Goal: Task Accomplishment & Management: Complete application form

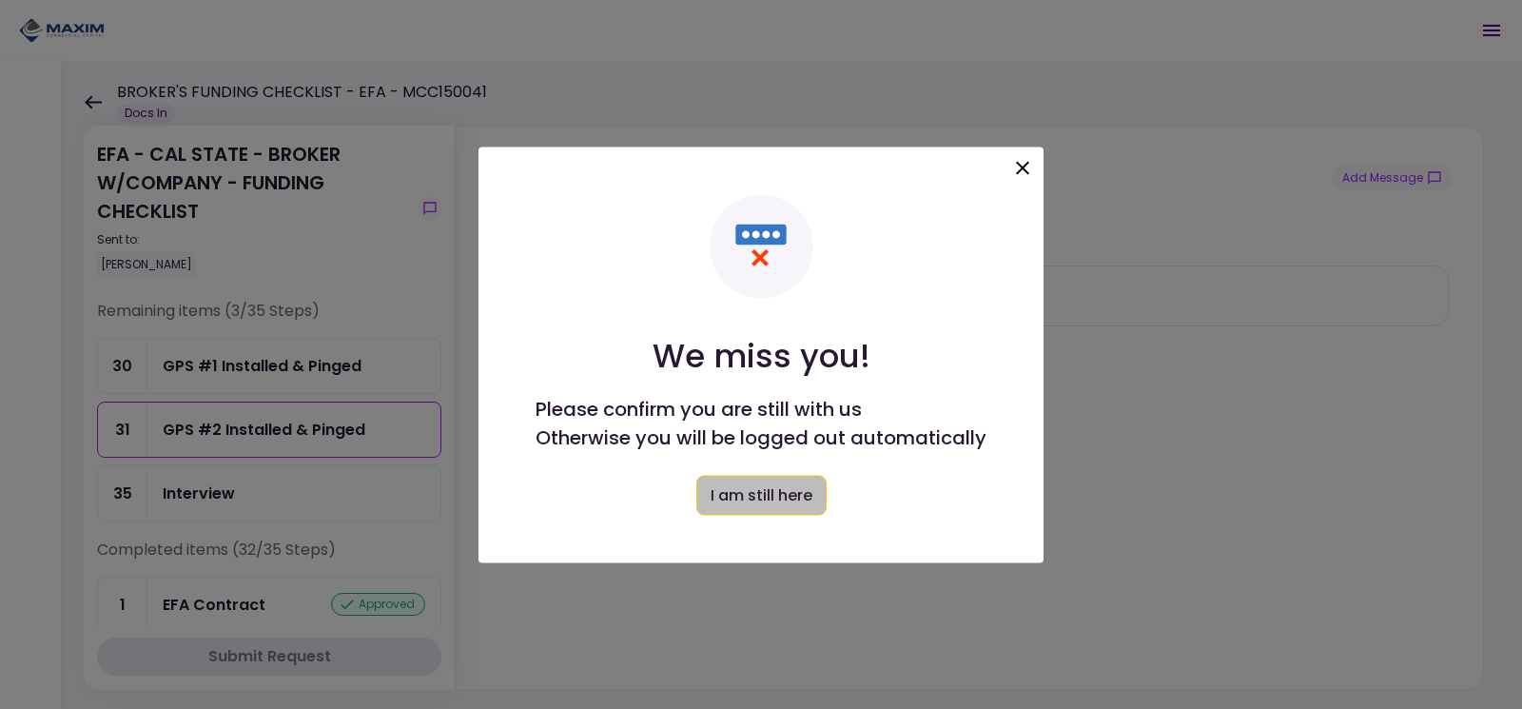
click at [729, 489] on button "I am still here" at bounding box center [761, 495] width 130 height 40
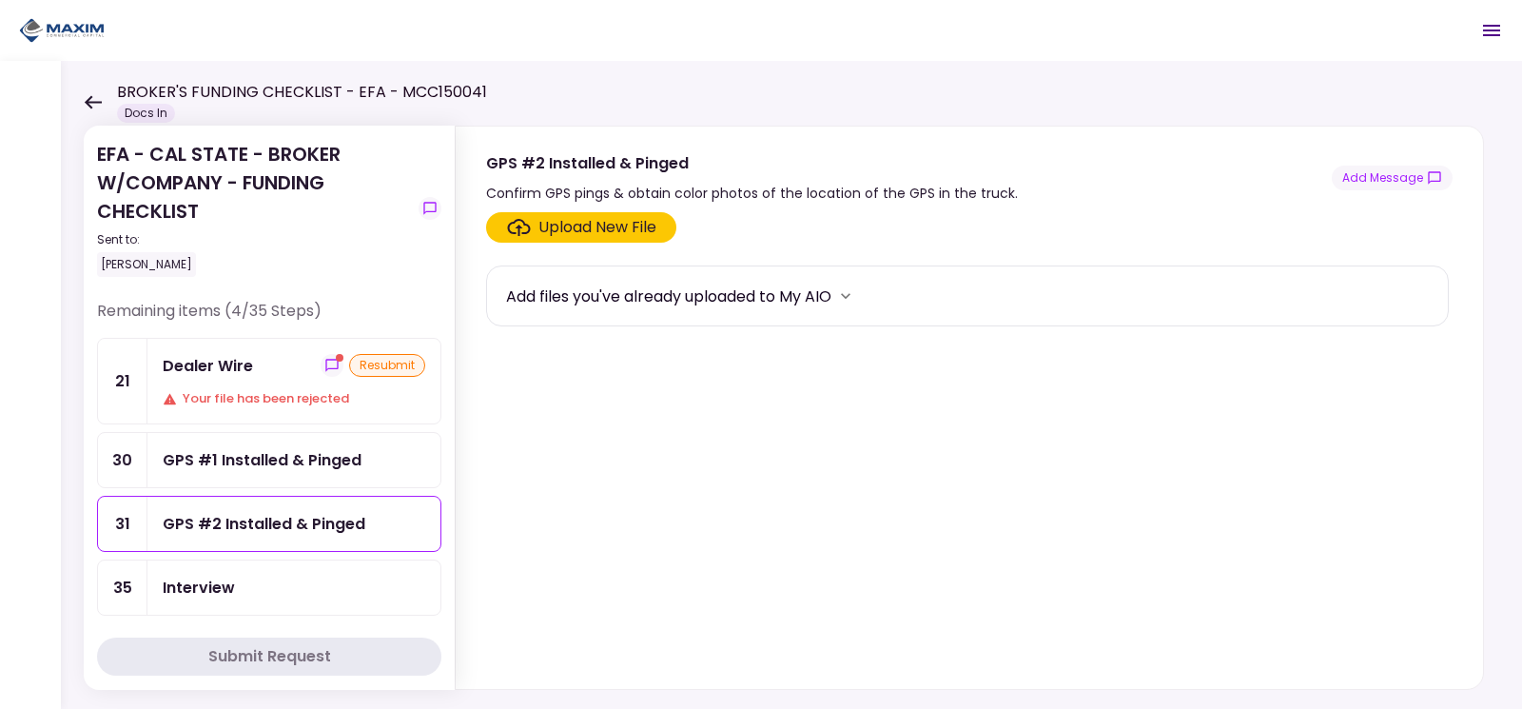
click at [375, 364] on div "resubmit" at bounding box center [387, 365] width 76 height 23
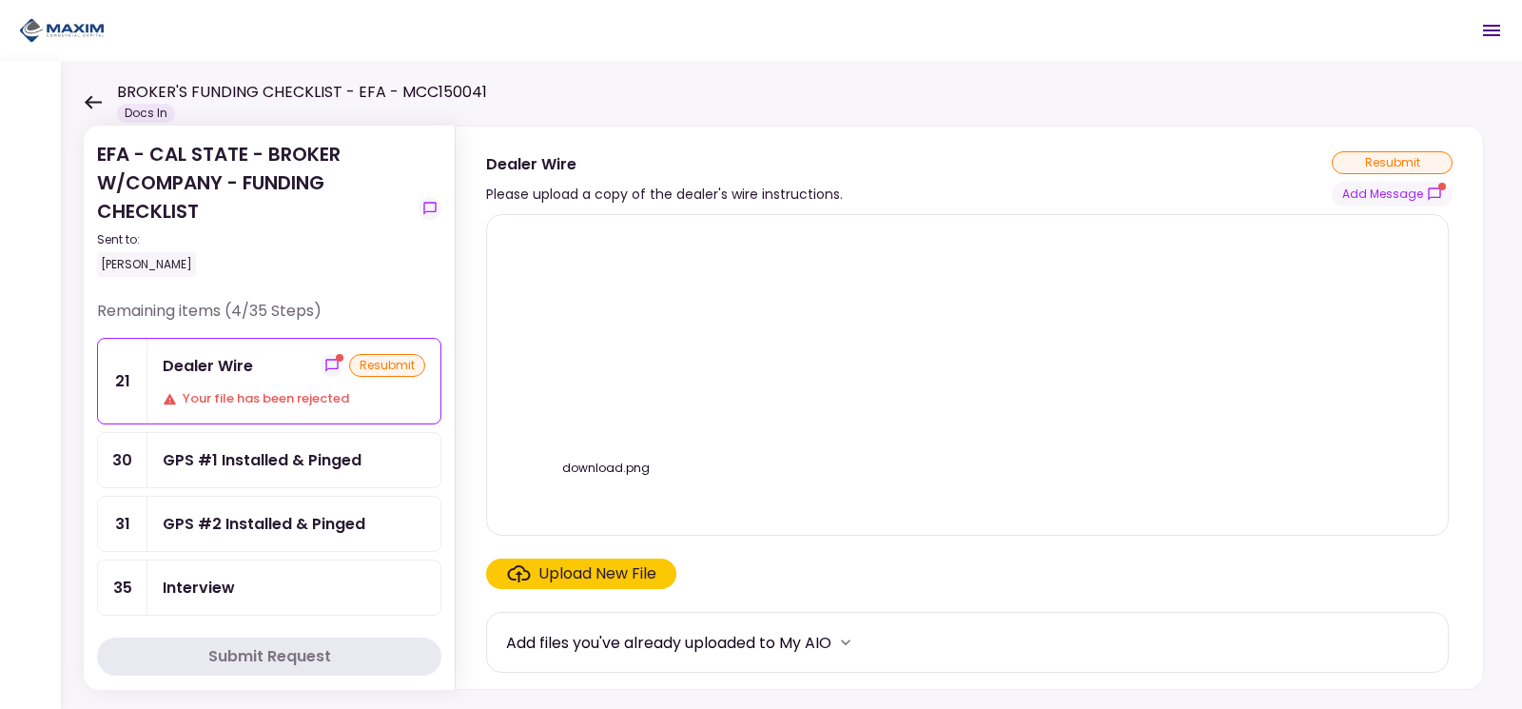
click at [606, 340] on img at bounding box center [606, 340] width 0 height 0
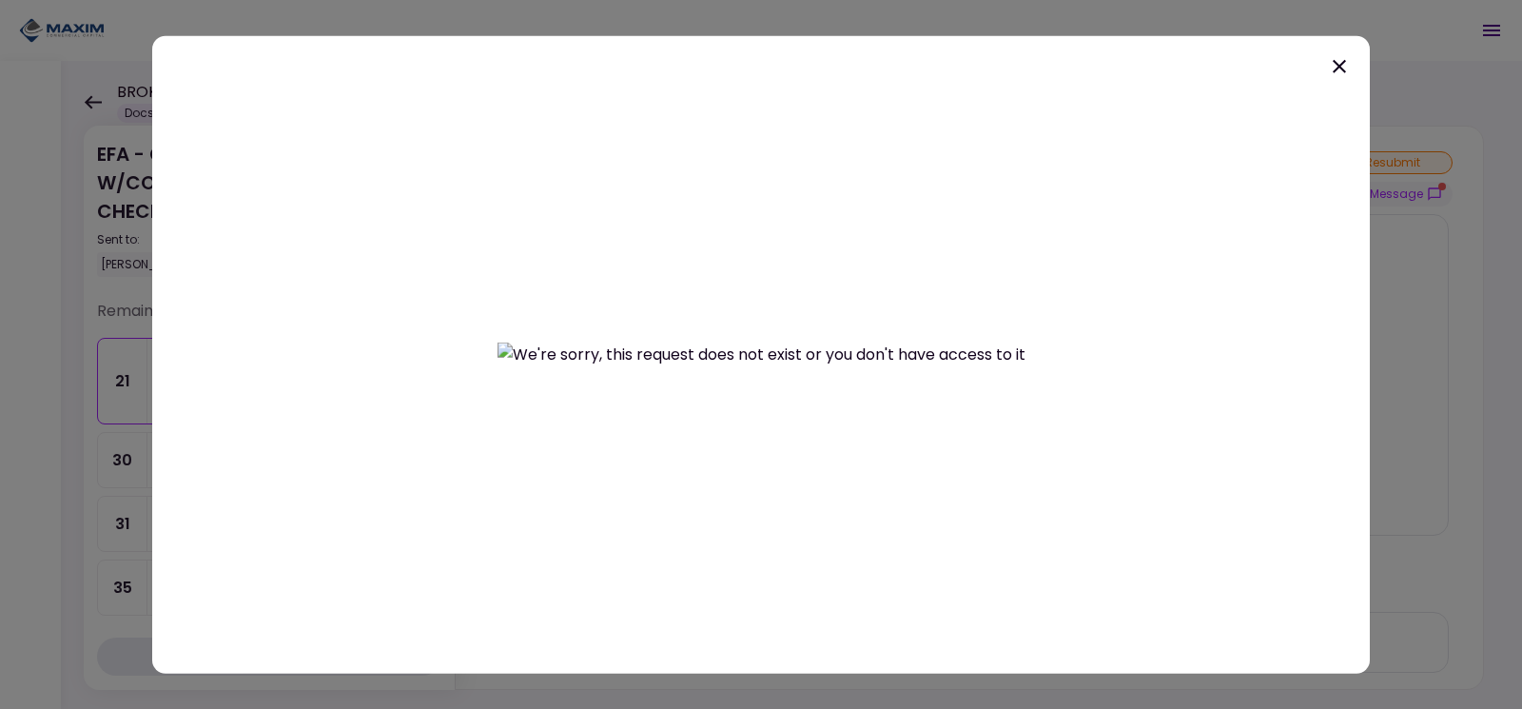
click at [1335, 63] on icon at bounding box center [1339, 65] width 23 height 23
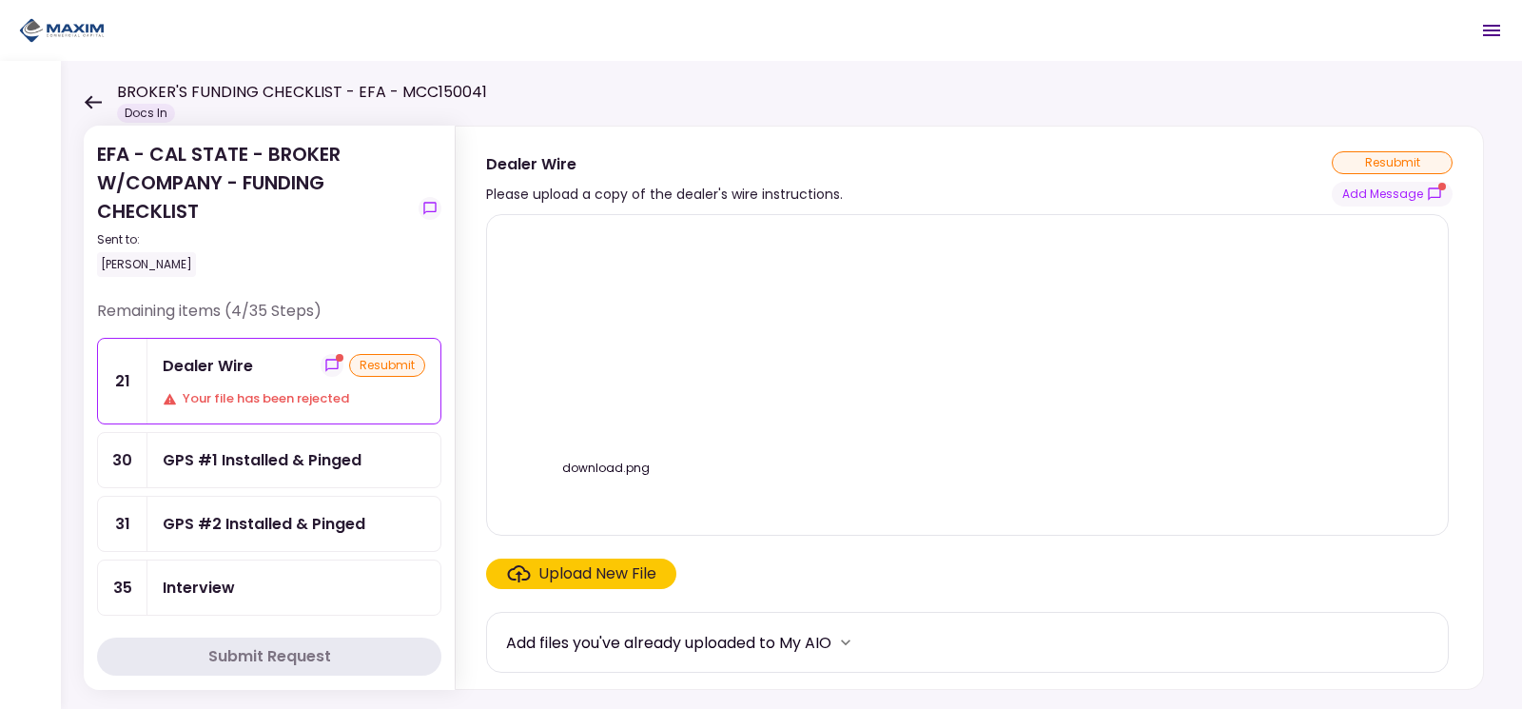
click at [588, 583] on div "Upload New File" at bounding box center [597, 573] width 118 height 23
click at [0, 0] on input "Upload New File" at bounding box center [0, 0] width 0 height 0
click at [606, 340] on img at bounding box center [606, 340] width 0 height 0
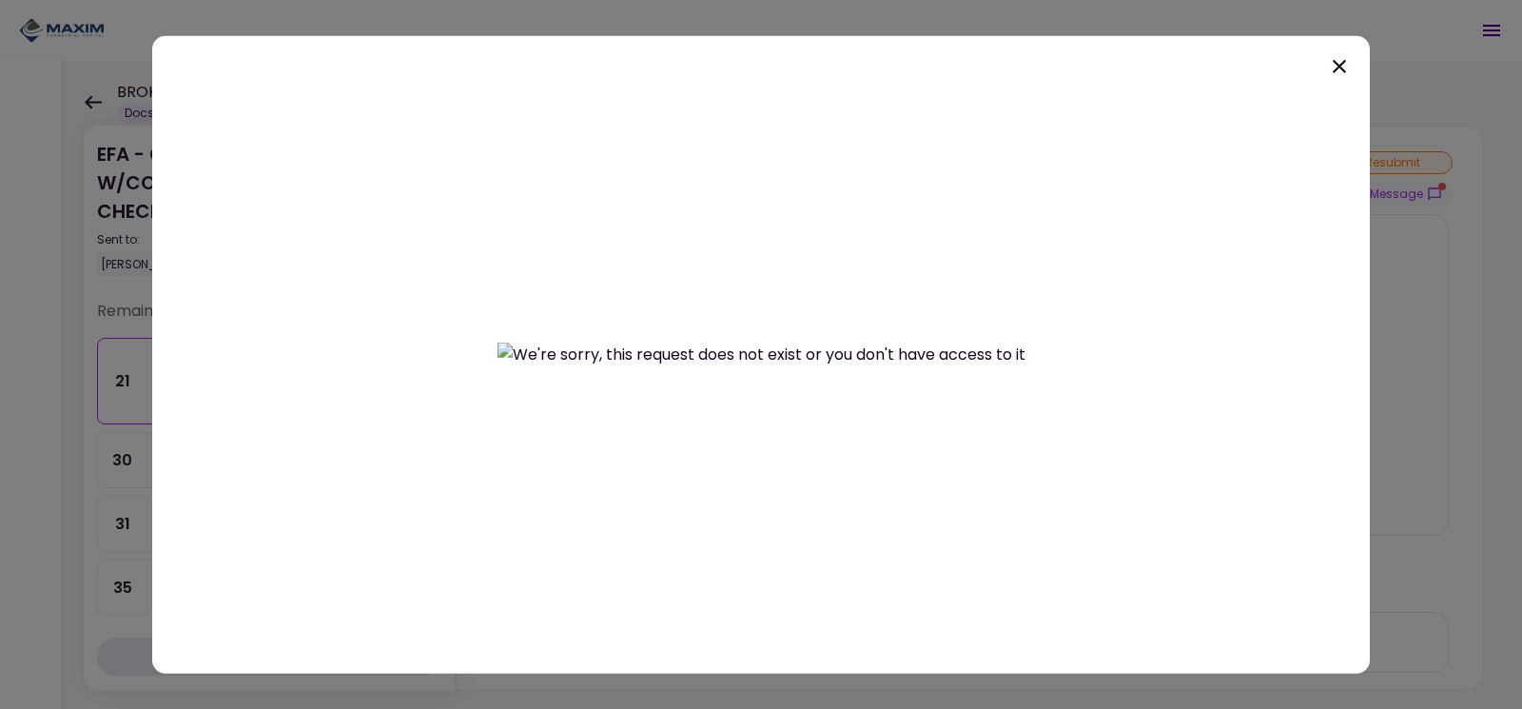
click at [1340, 62] on icon at bounding box center [1339, 65] width 23 height 23
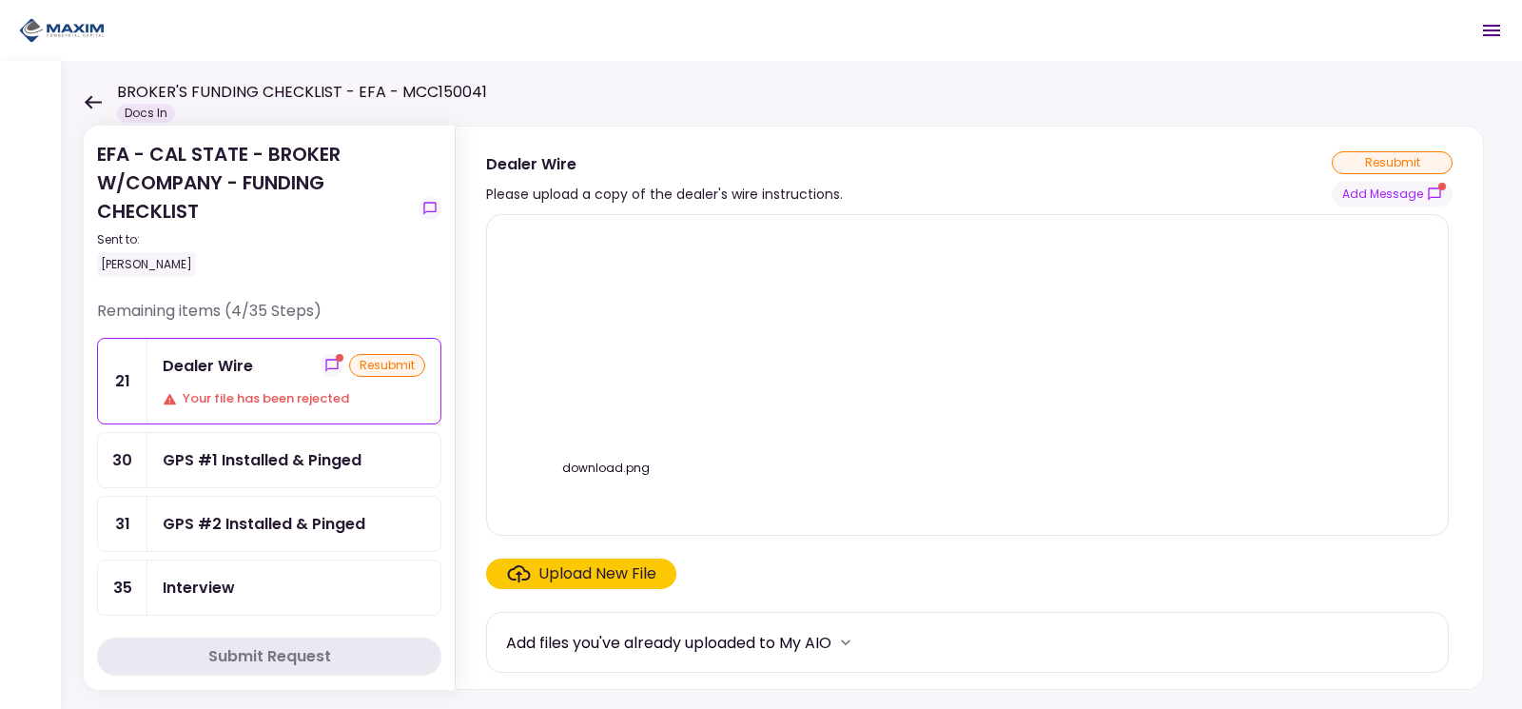
click at [602, 570] on div "Upload New File" at bounding box center [597, 573] width 118 height 23
click at [0, 0] on input "Upload New File" at bounding box center [0, 0] width 0 height 0
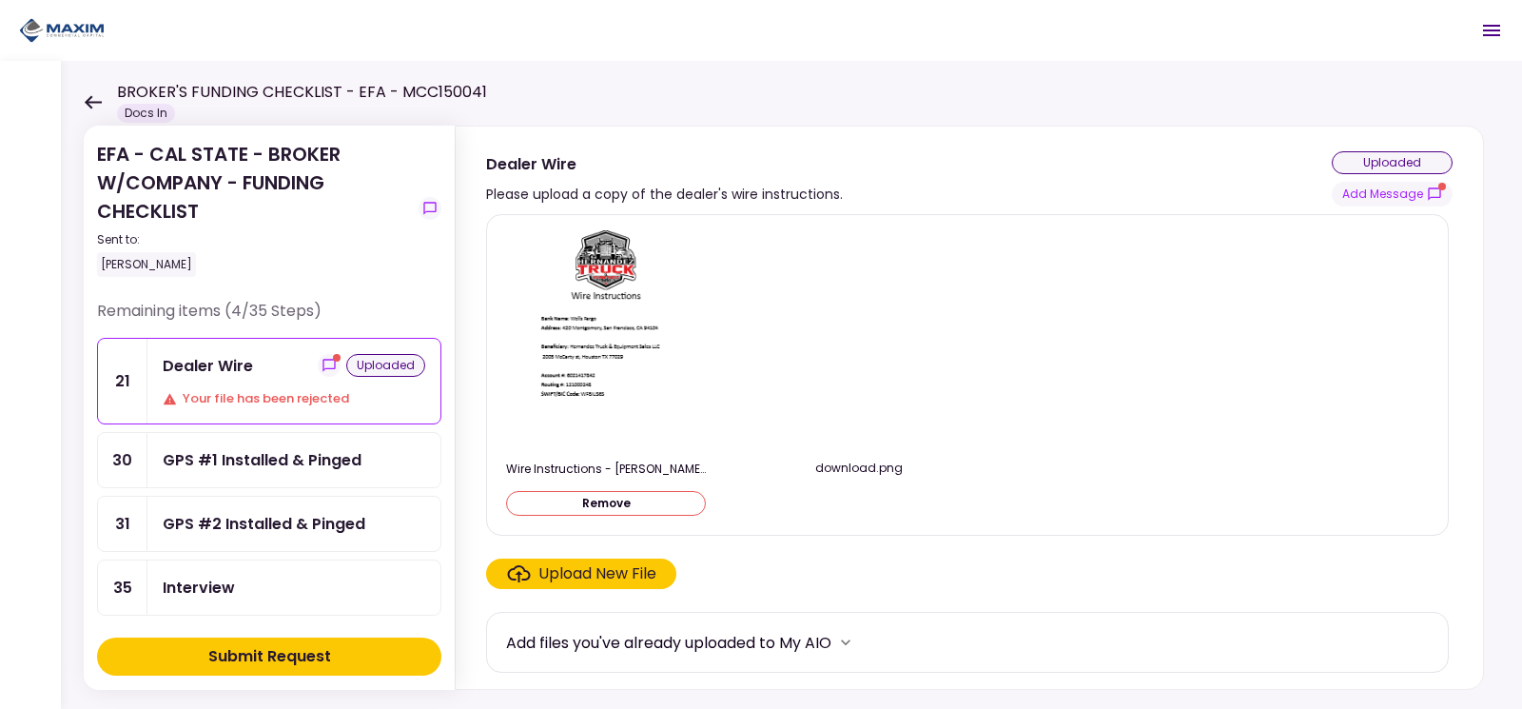
click at [528, 571] on icon "Click here to upload the required document" at bounding box center [519, 573] width 24 height 17
click at [0, 0] on input "Upload New File" at bounding box center [0, 0] width 0 height 0
click at [303, 650] on div "Submit Request" at bounding box center [269, 656] width 123 height 23
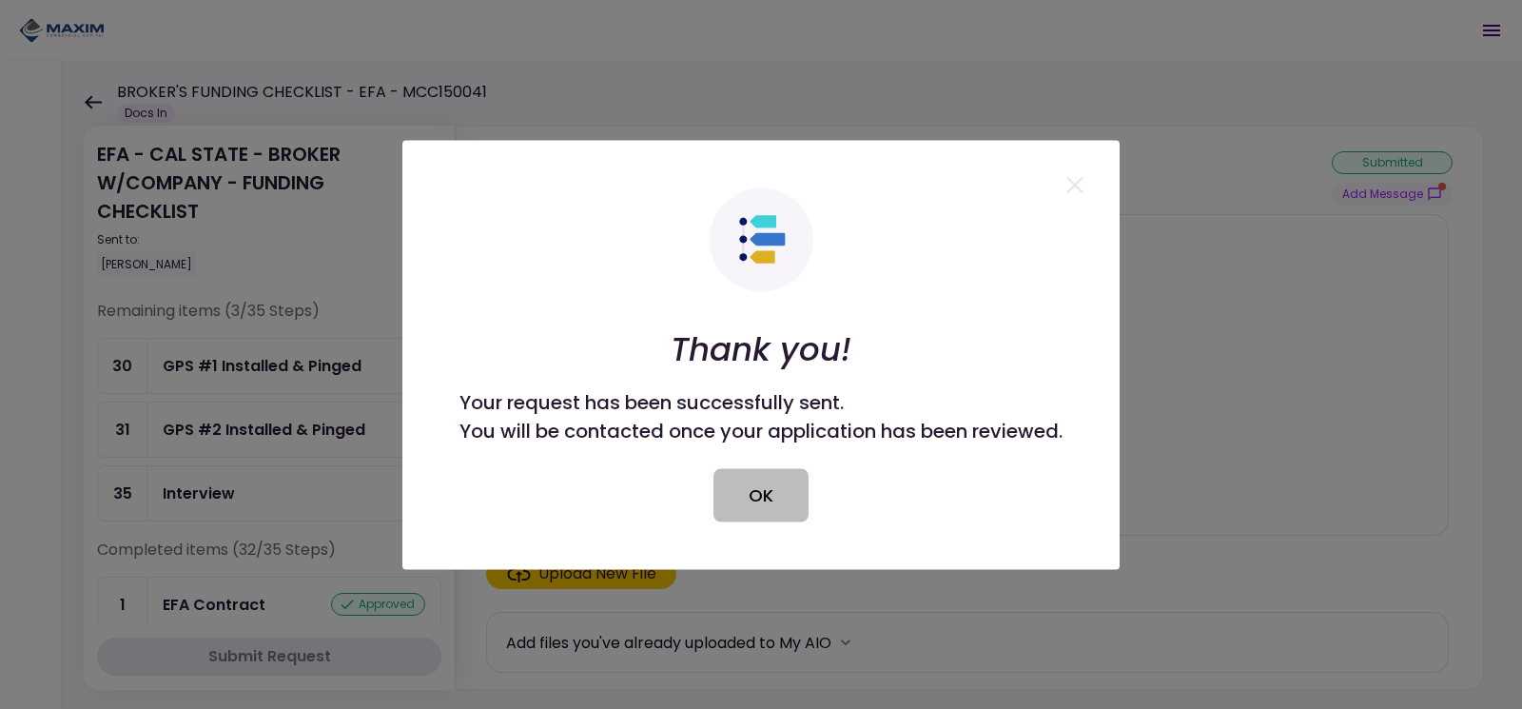
click at [740, 492] on button "OK" at bounding box center [760, 494] width 95 height 53
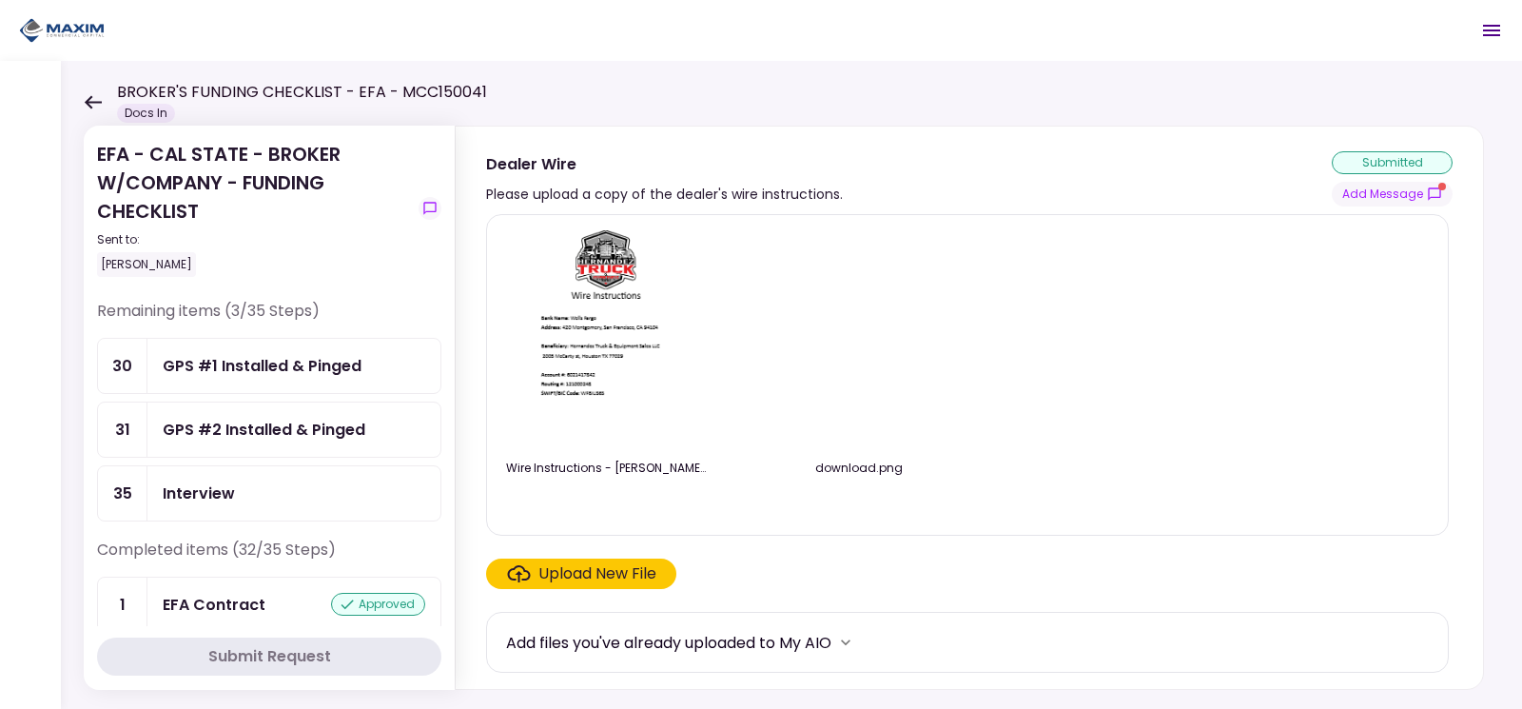
click at [632, 297] on img at bounding box center [605, 339] width 169 height 218
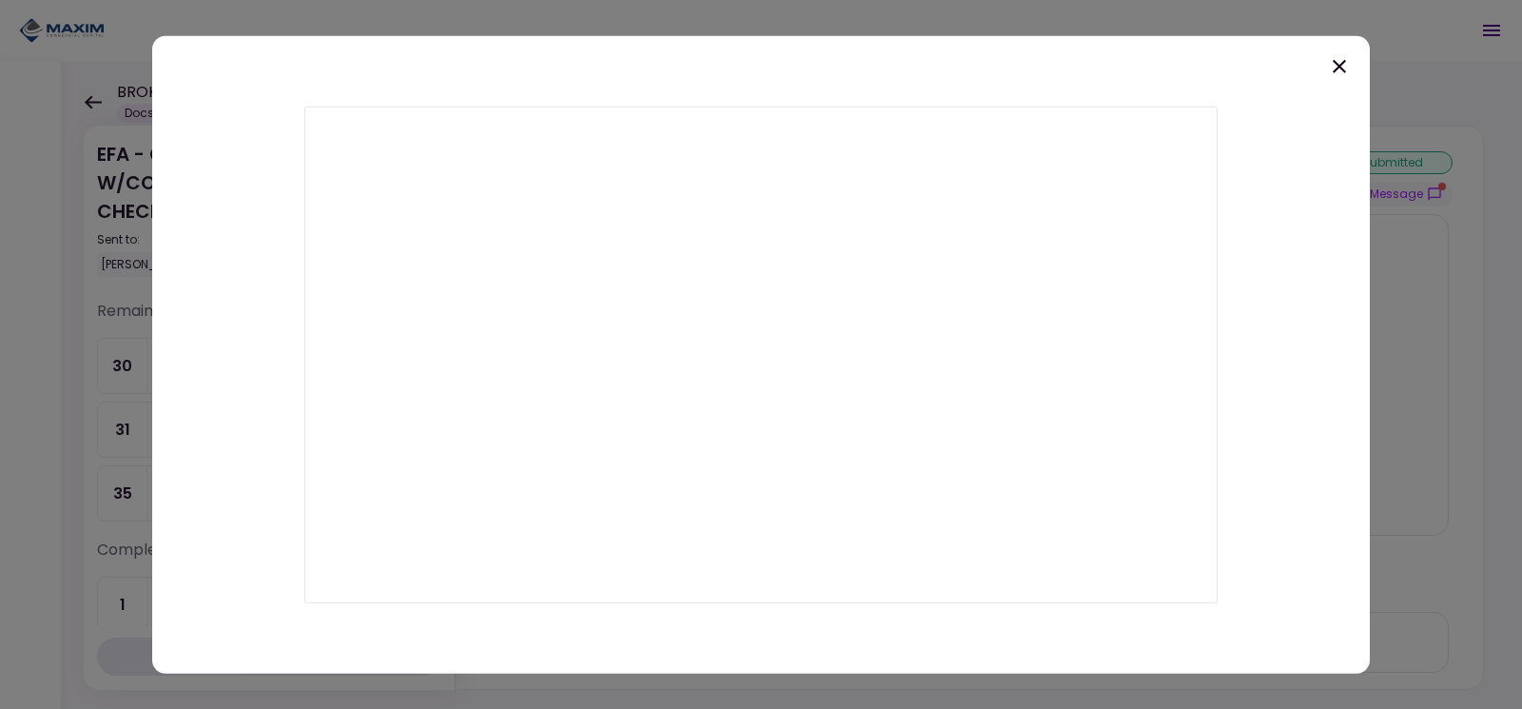
drag, startPoint x: 1160, startPoint y: 107, endPoint x: 1268, endPoint y: 101, distance: 108.7
click at [1256, 107] on div at bounding box center [761, 354] width 1218 height 638
click at [1341, 72] on icon at bounding box center [1339, 65] width 23 height 23
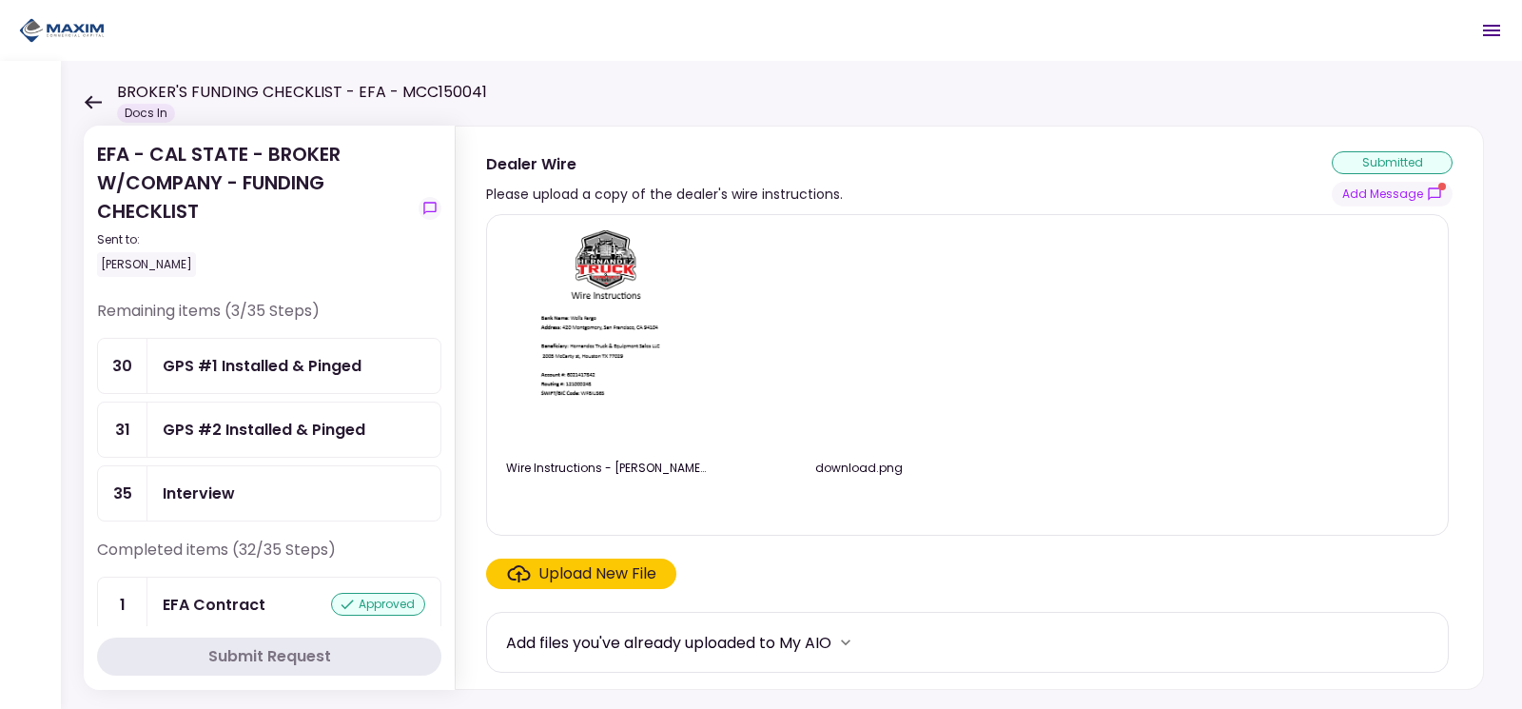
click at [618, 570] on div "Upload New File" at bounding box center [597, 573] width 118 height 23
click at [0, 0] on input "Upload New File" at bounding box center [0, 0] width 0 height 0
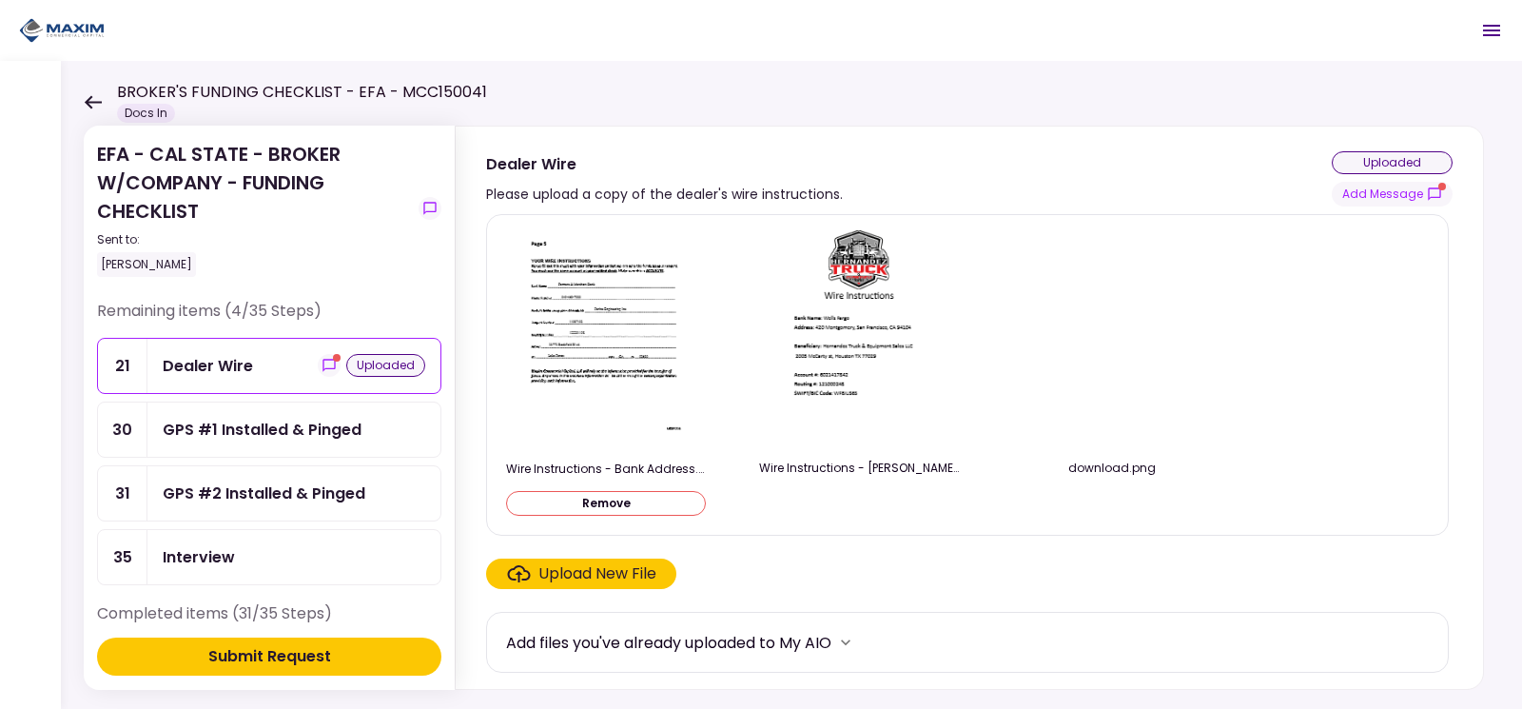
click at [343, 662] on button "Submit Request" at bounding box center [269, 656] width 344 height 38
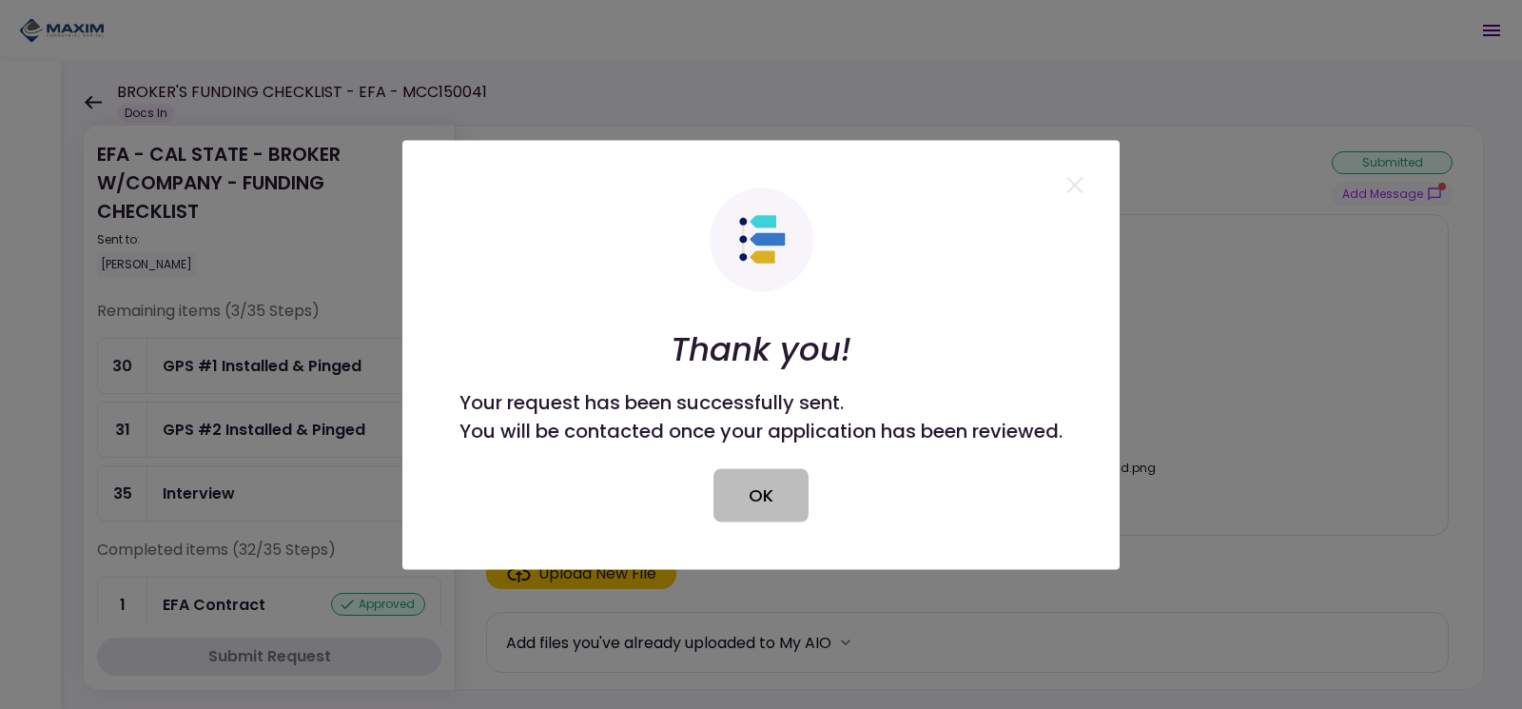
click at [764, 508] on button "OK" at bounding box center [760, 494] width 95 height 53
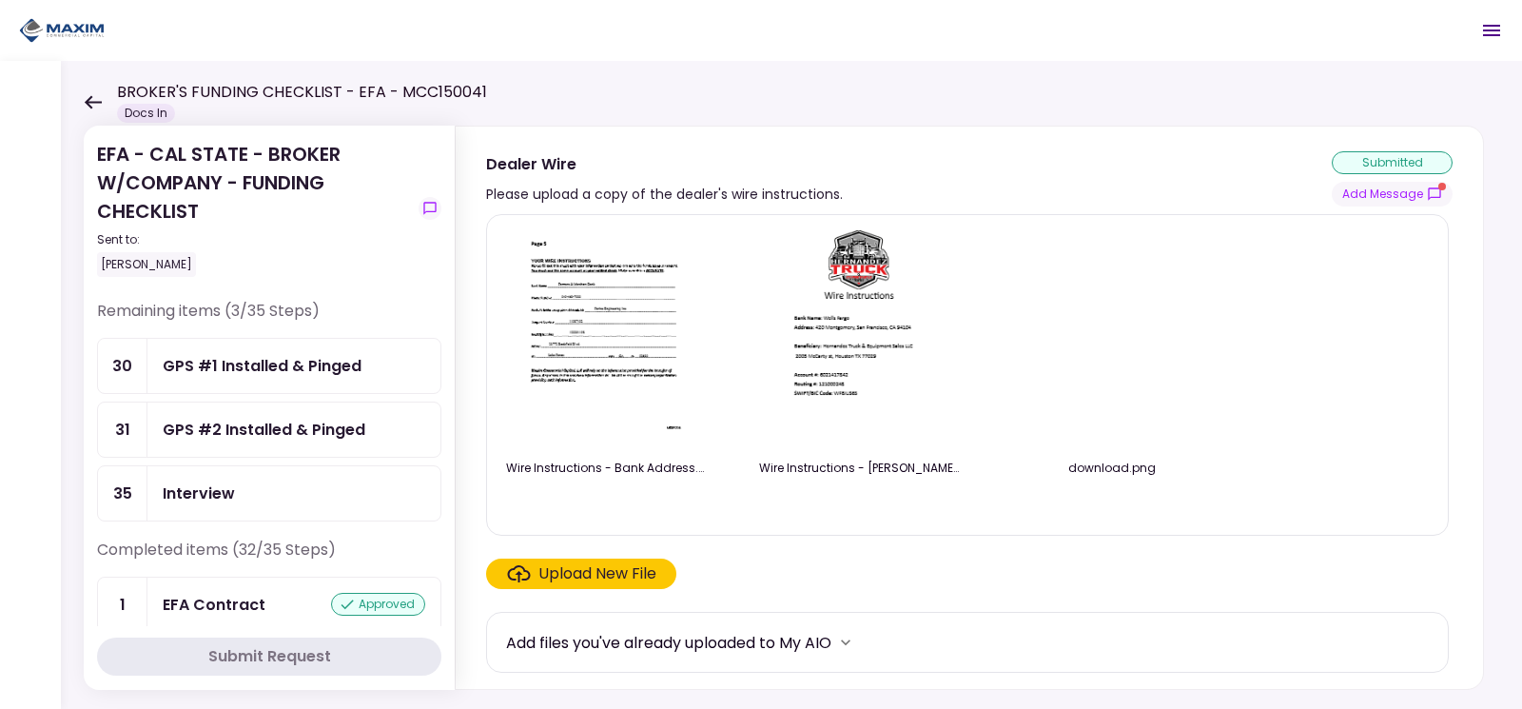
drag, startPoint x: 872, startPoint y: 258, endPoint x: 860, endPoint y: 264, distance: 14.0
click at [860, 264] on img at bounding box center [858, 339] width 169 height 218
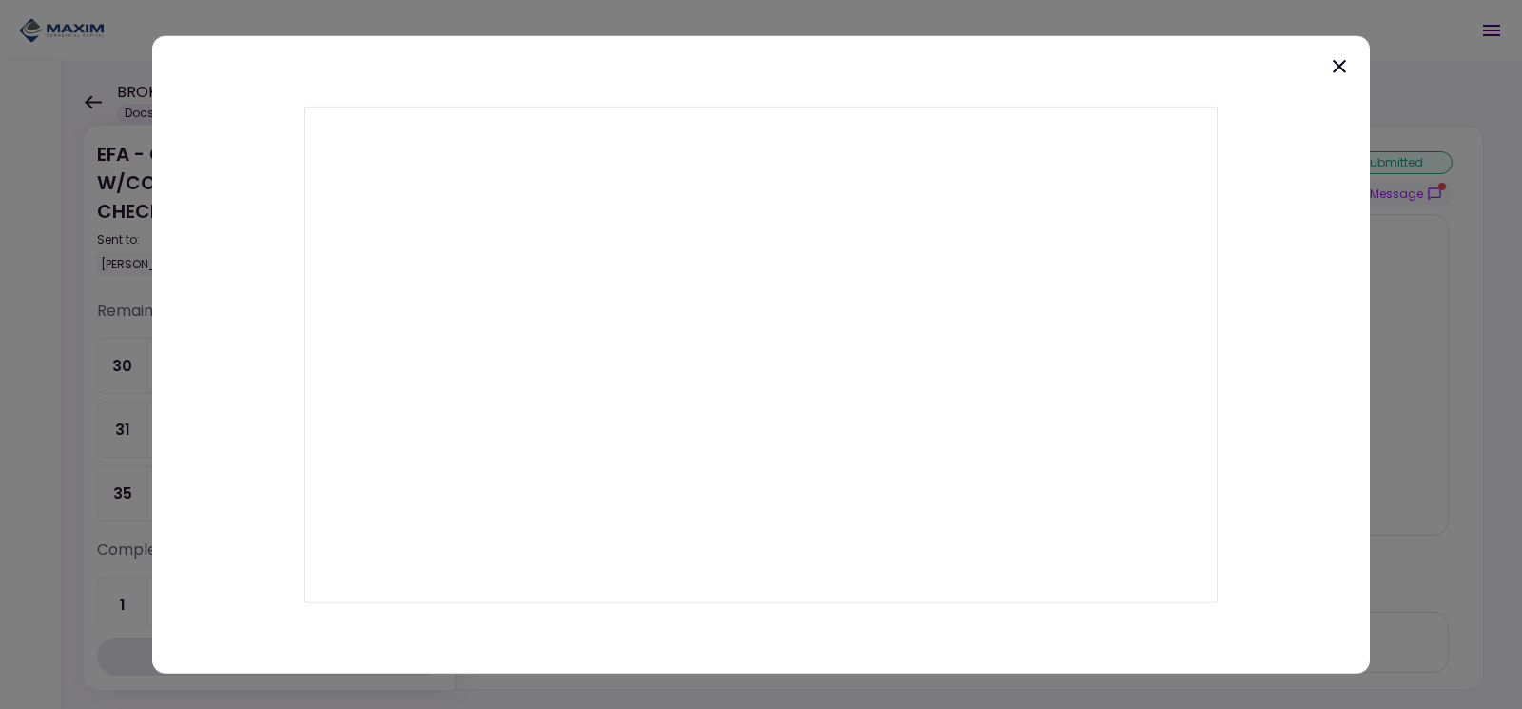
click at [1350, 71] on icon at bounding box center [1339, 65] width 23 height 23
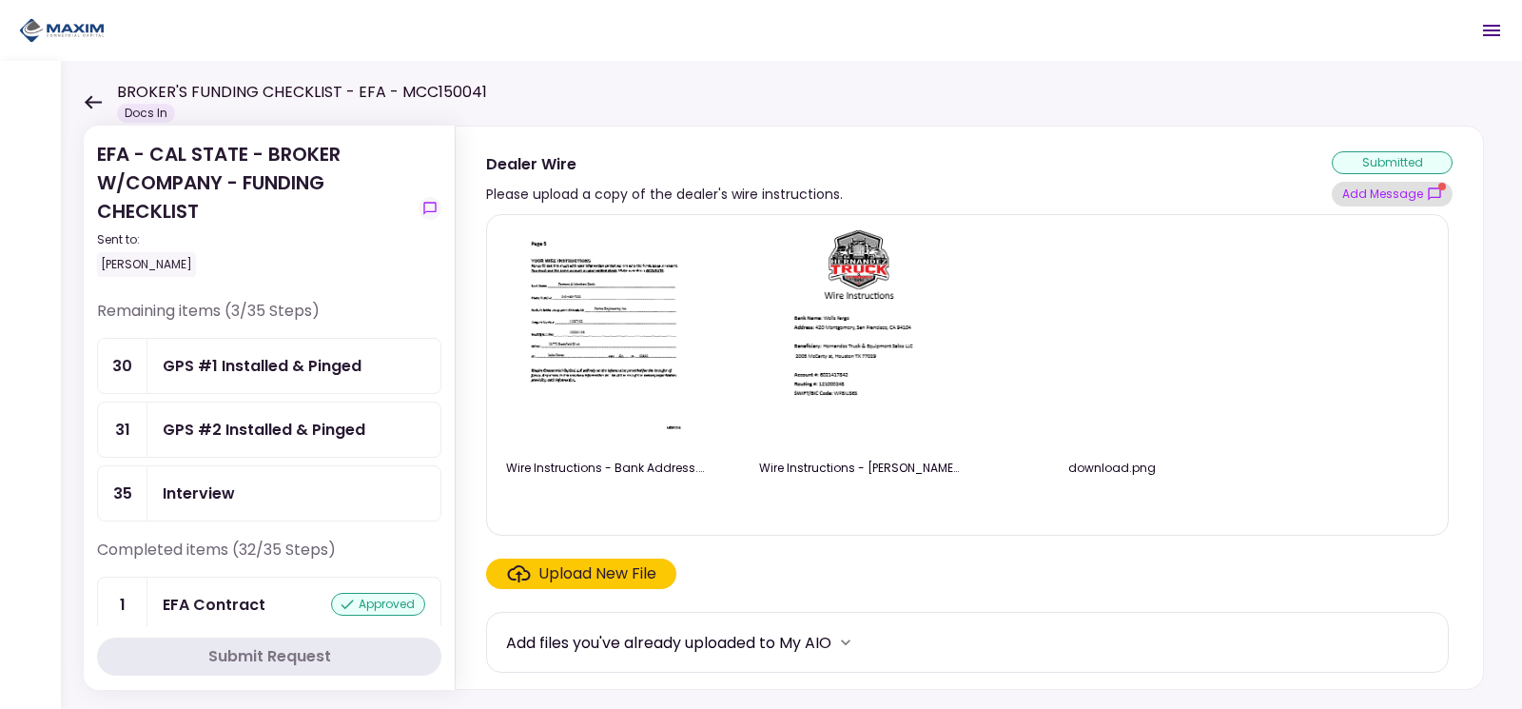
click at [1391, 204] on button "Add Message" at bounding box center [1392, 194] width 121 height 25
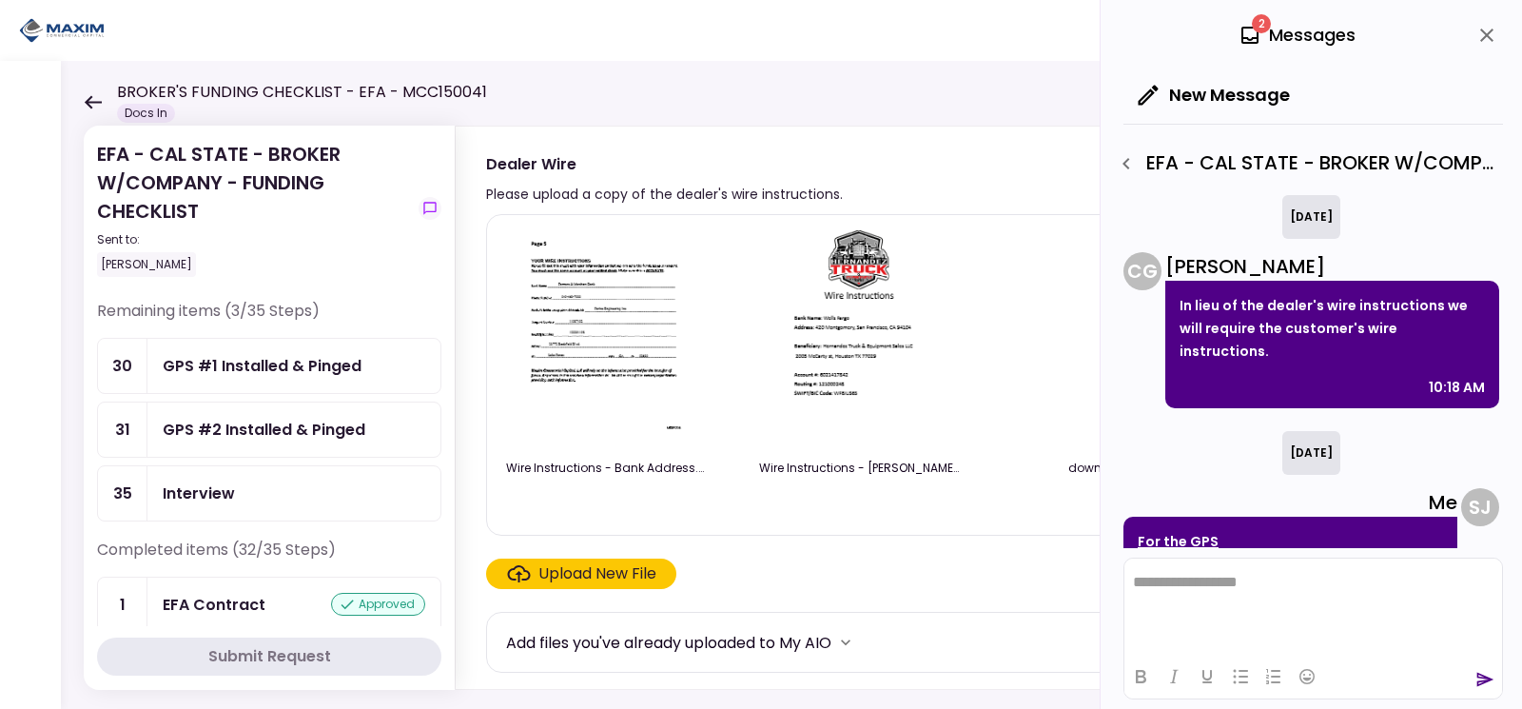
scroll to position [453, 0]
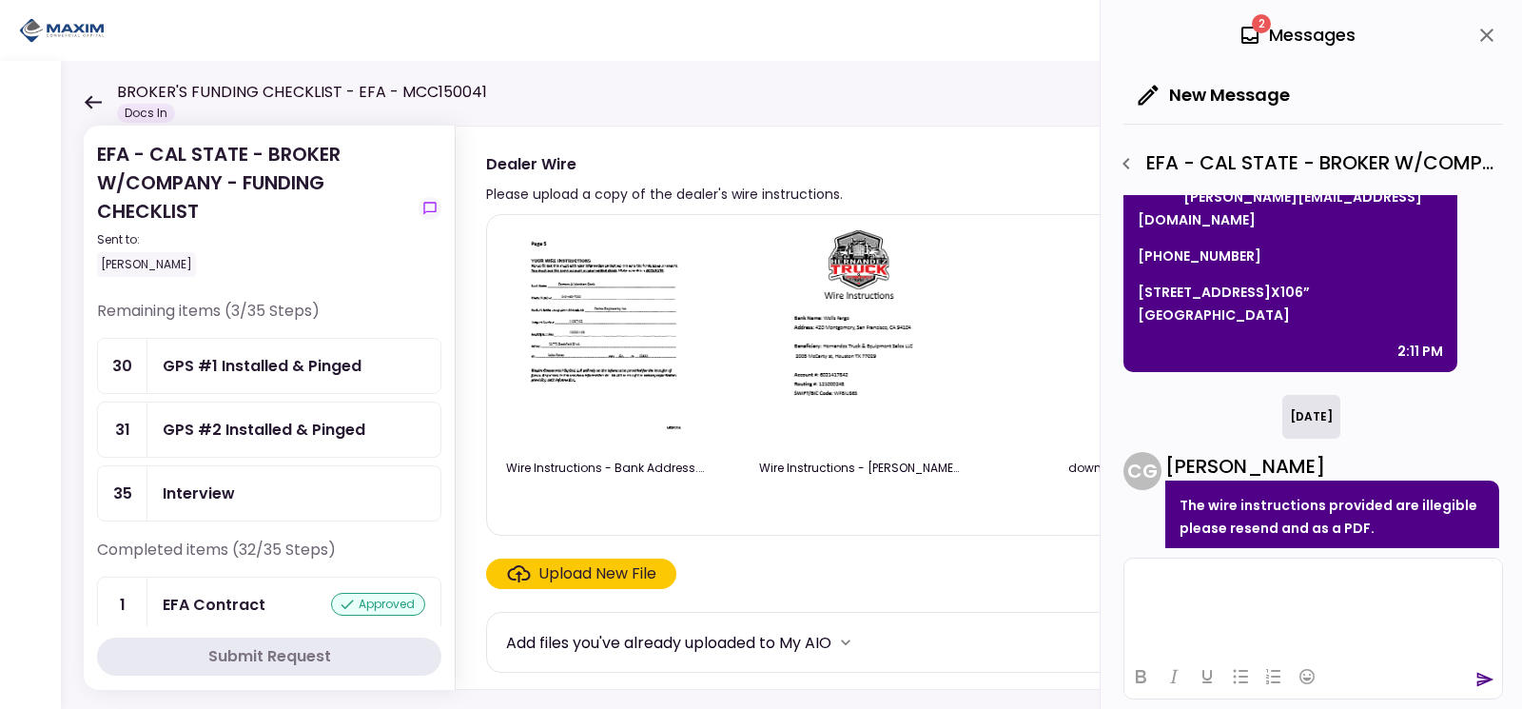
click at [1198, 573] on html at bounding box center [1313, 581] width 378 height 47
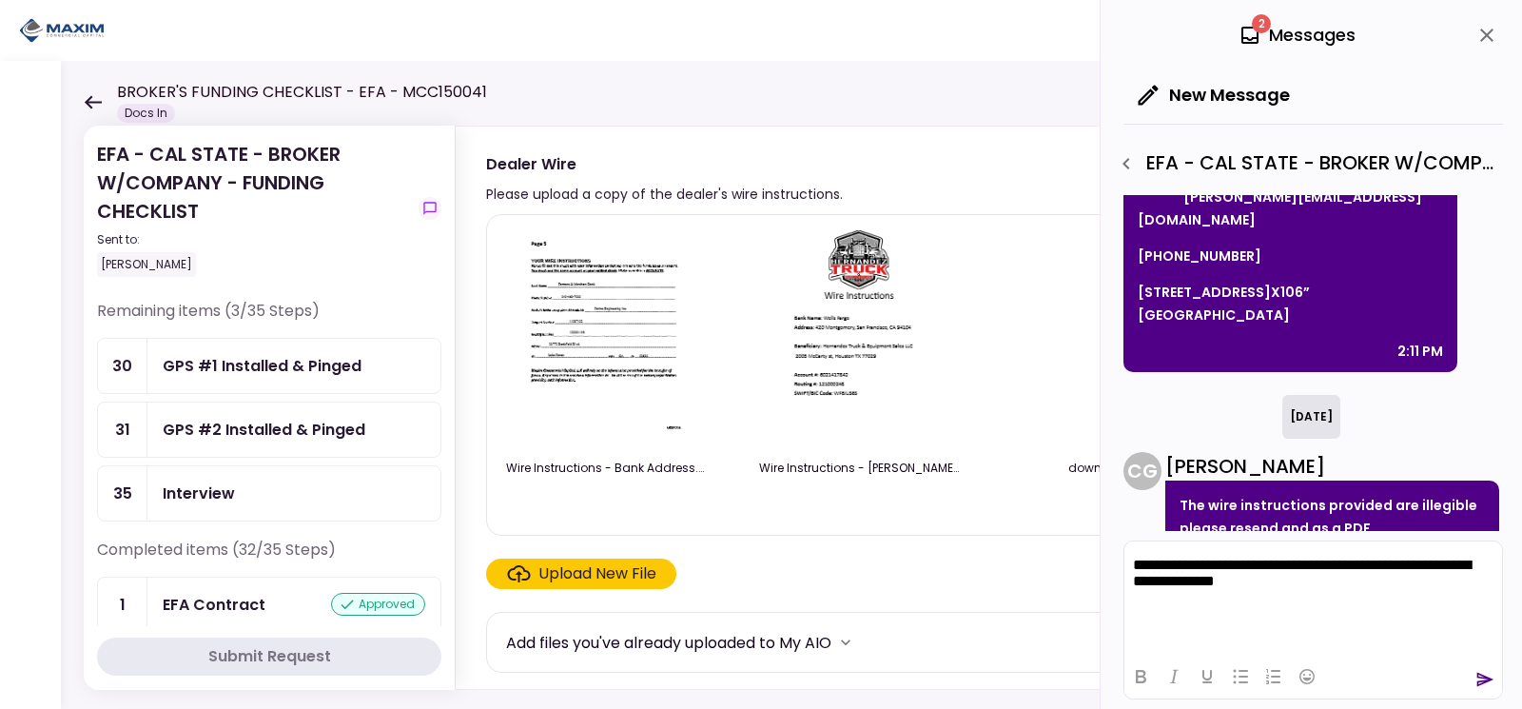
click at [1485, 688] on icon "send" at bounding box center [1484, 679] width 19 height 19
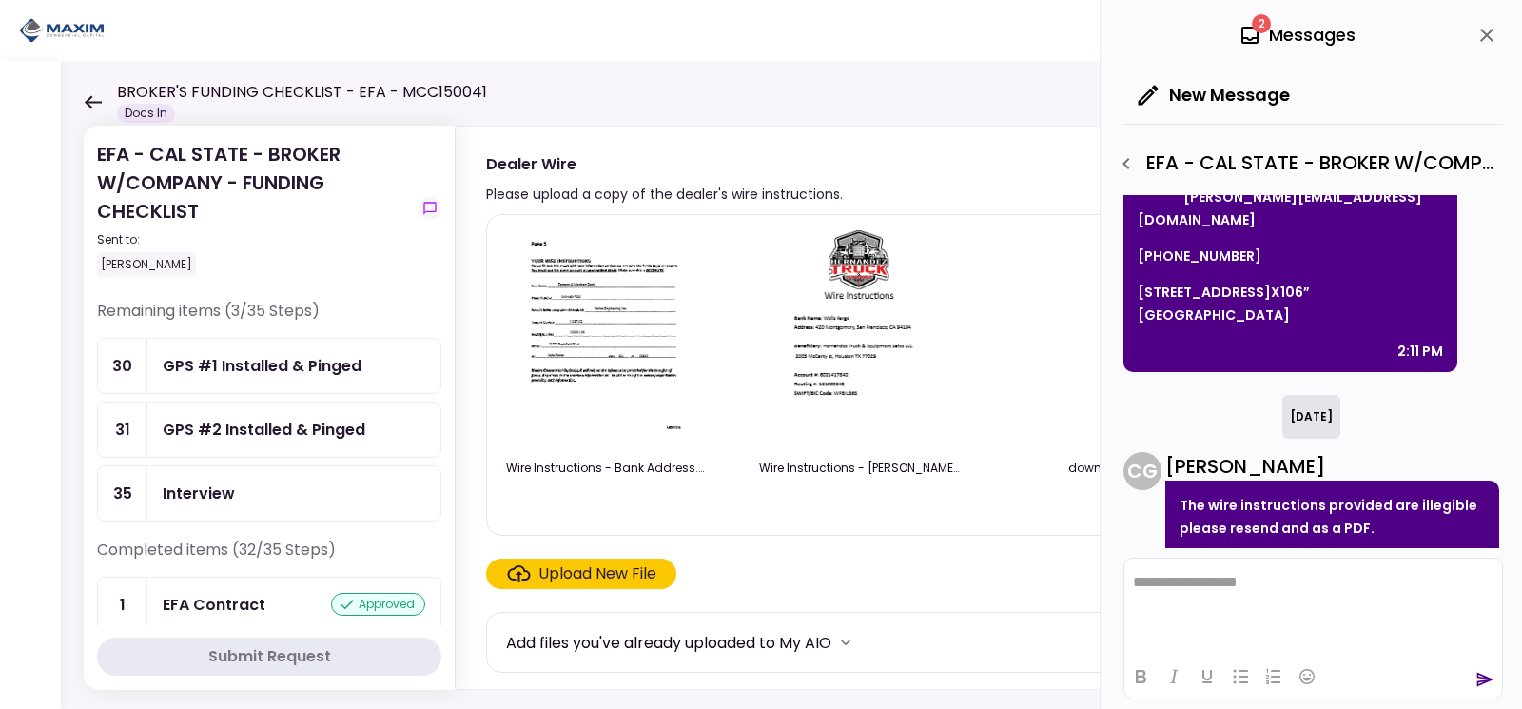
scroll to position [609, 0]
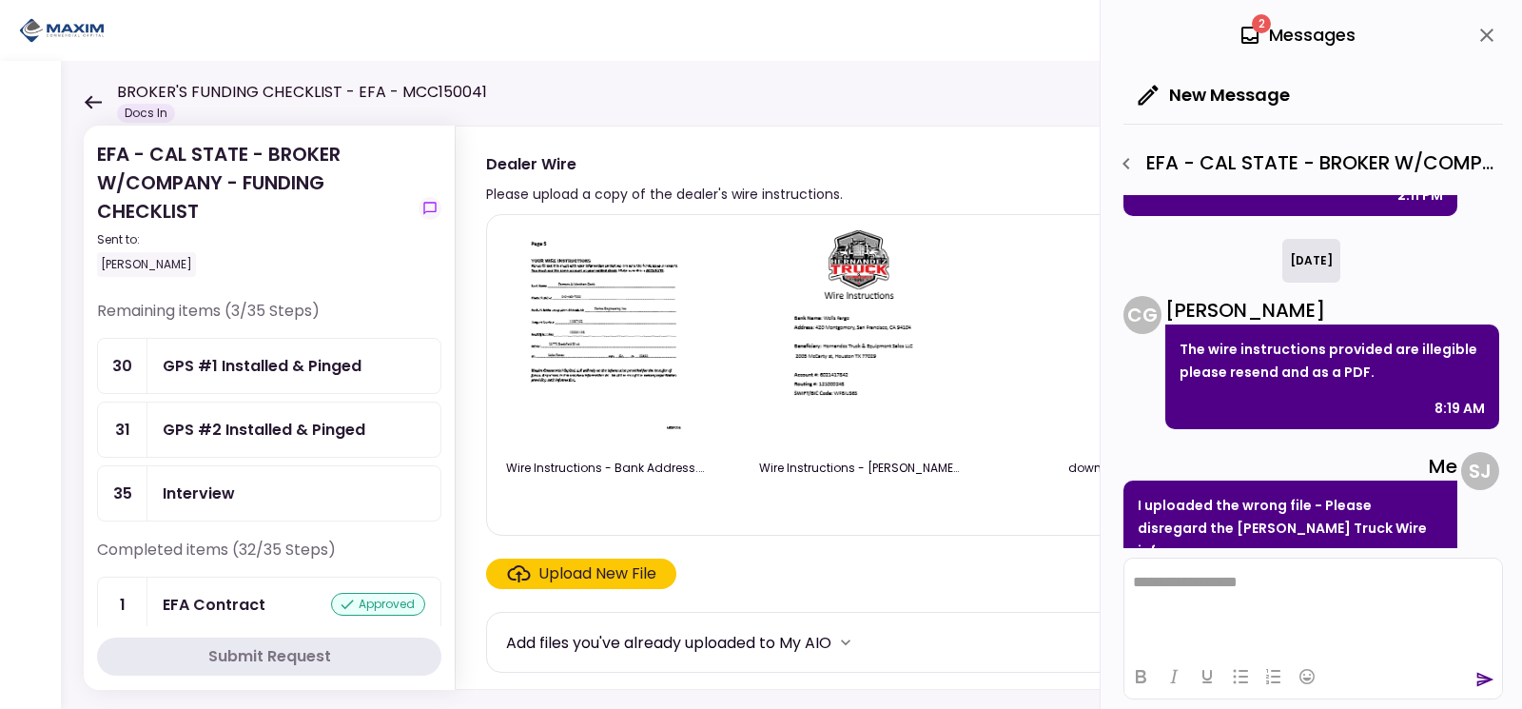
click at [298, 649] on div "Submit Request" at bounding box center [269, 656] width 123 height 23
click at [672, 342] on img at bounding box center [605, 339] width 169 height 218
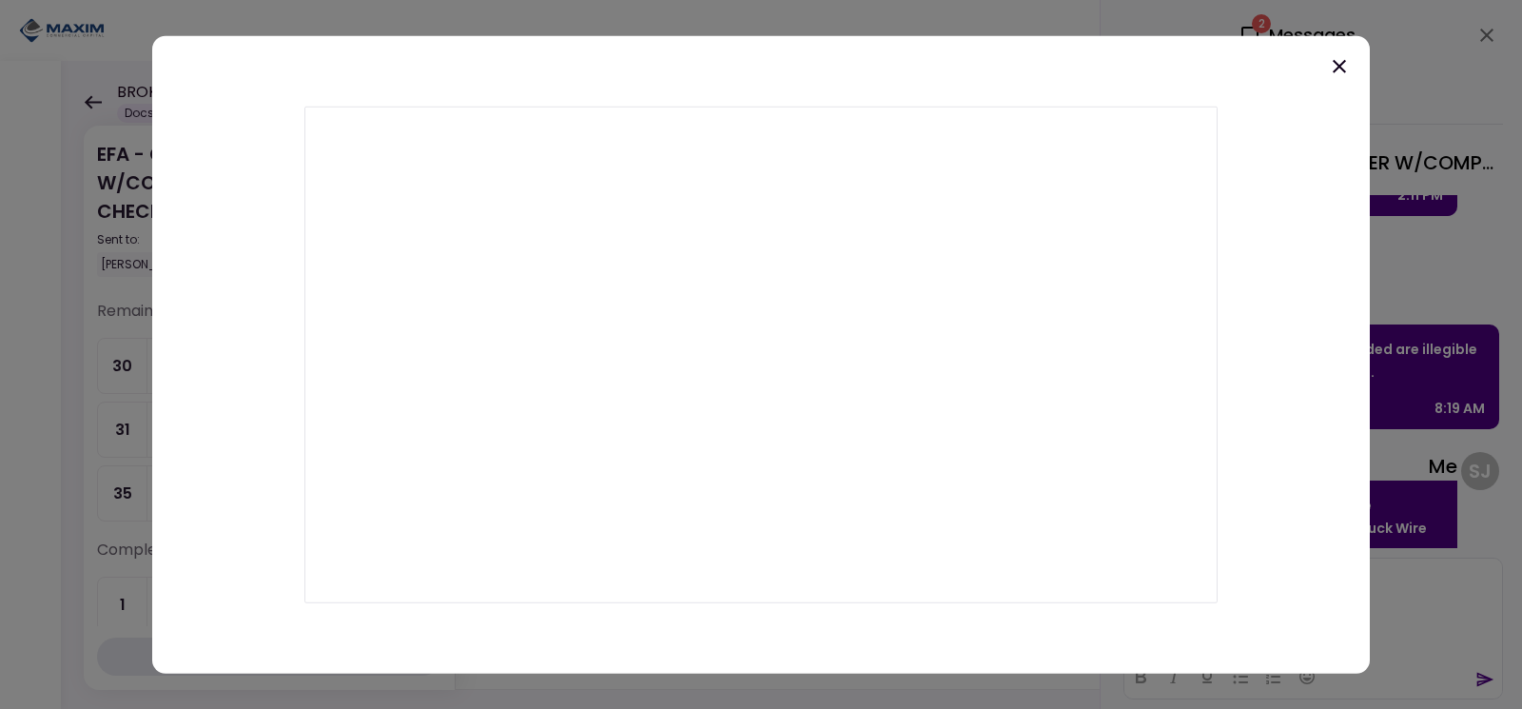
click at [1343, 72] on icon at bounding box center [1339, 65] width 23 height 23
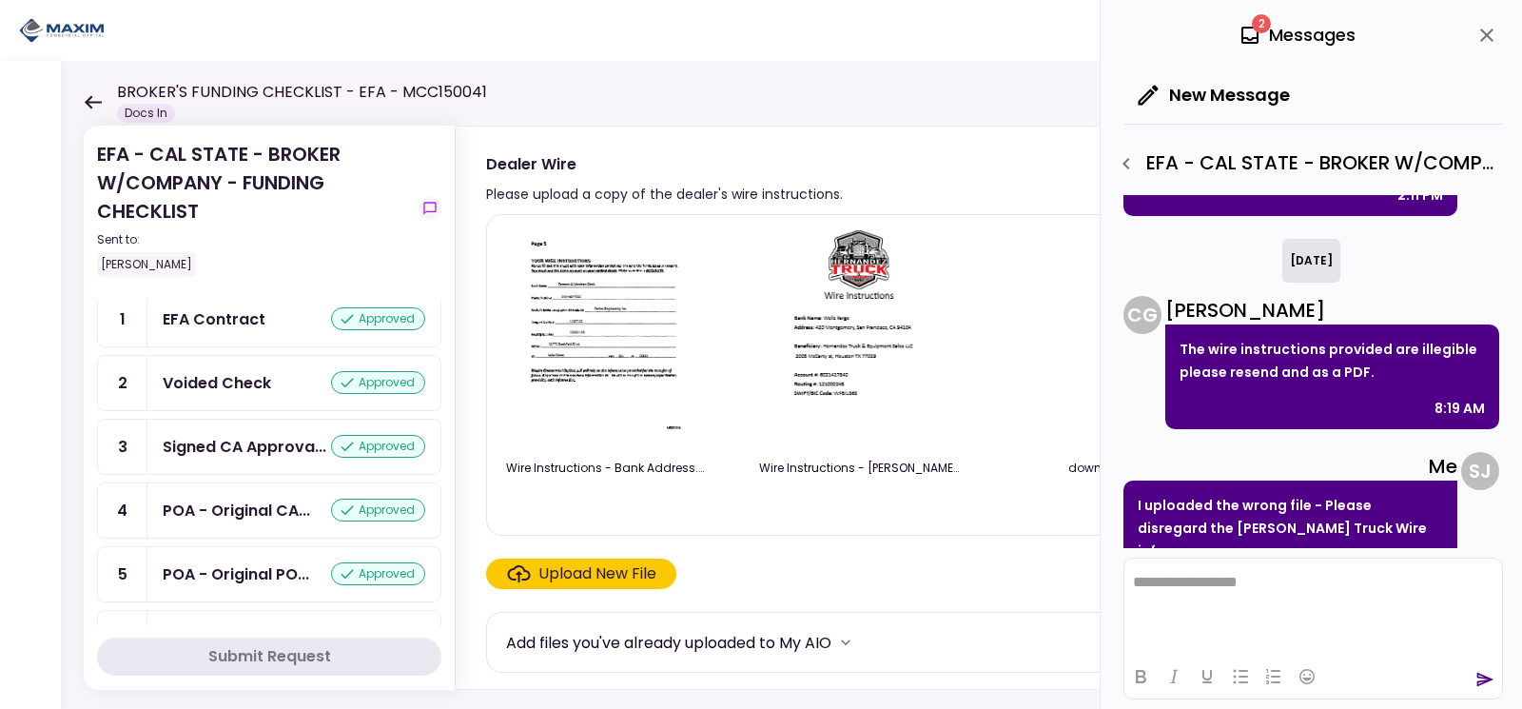
scroll to position [0, 0]
